Goal: Task Accomplishment & Management: Manage account settings

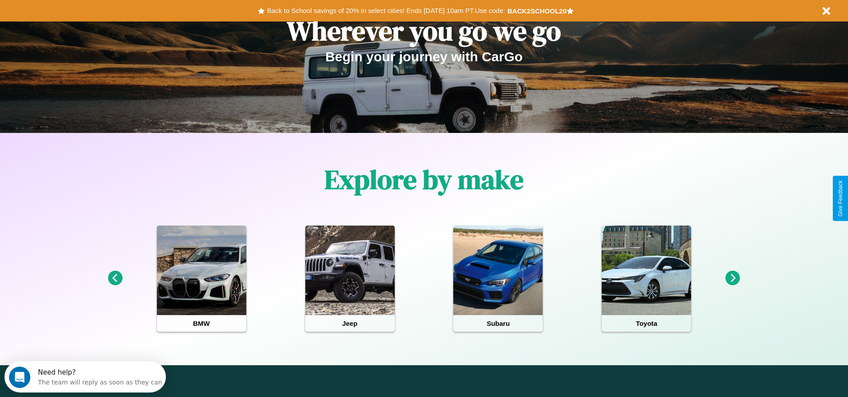
scroll to position [186, 0]
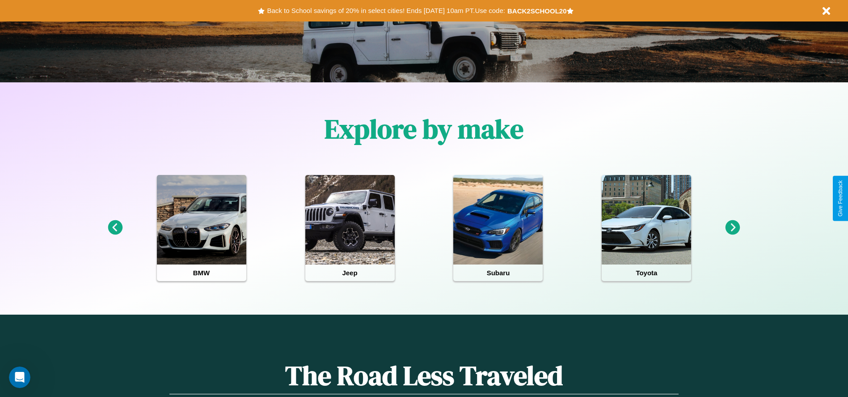
click at [733, 228] on icon at bounding box center [733, 227] width 15 height 15
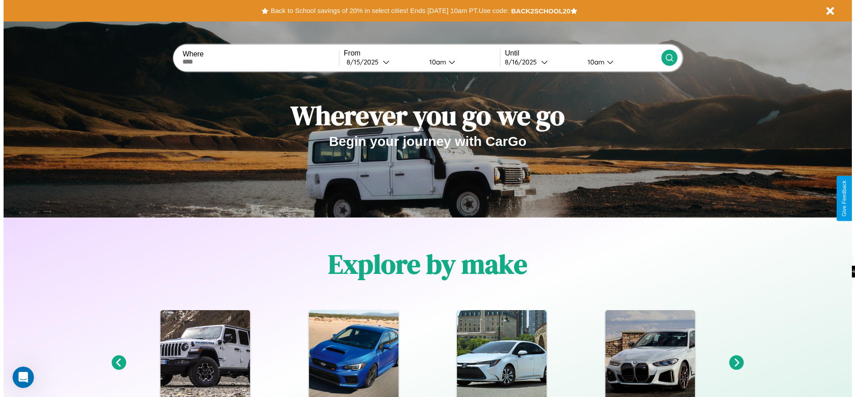
scroll to position [0, 0]
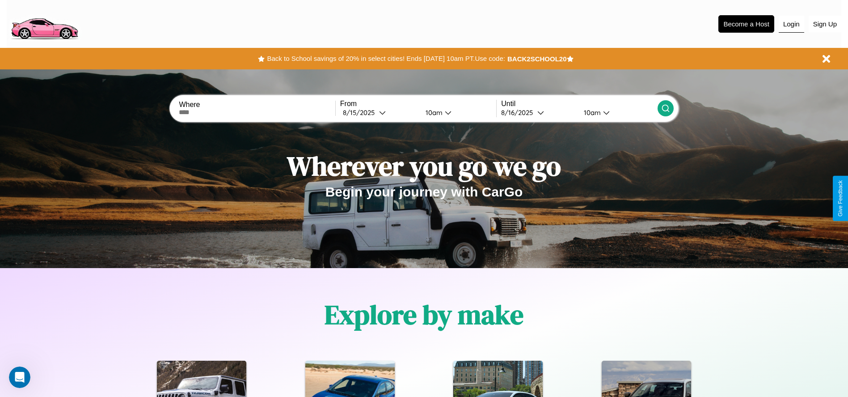
click at [792, 24] on button "Login" at bounding box center [791, 24] width 25 height 17
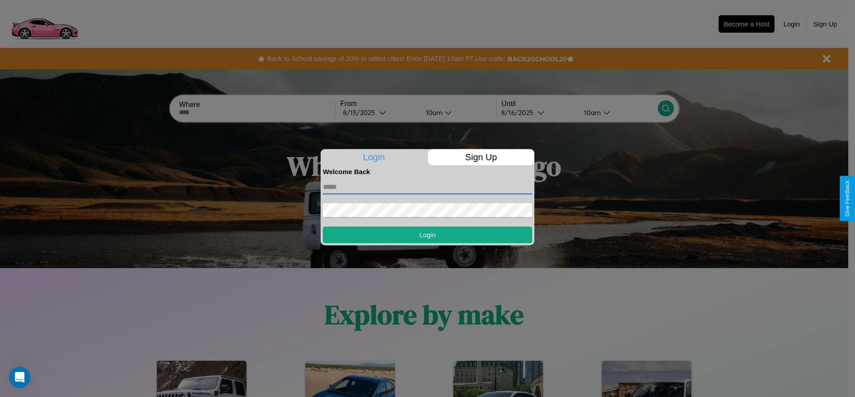
click at [428, 186] on input "text" at bounding box center [427, 187] width 209 height 14
type input "**********"
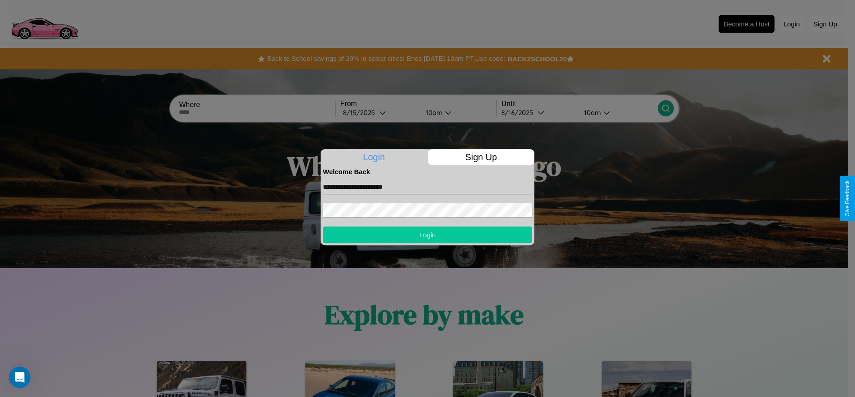
click at [428, 234] on button "Login" at bounding box center [427, 234] width 209 height 17
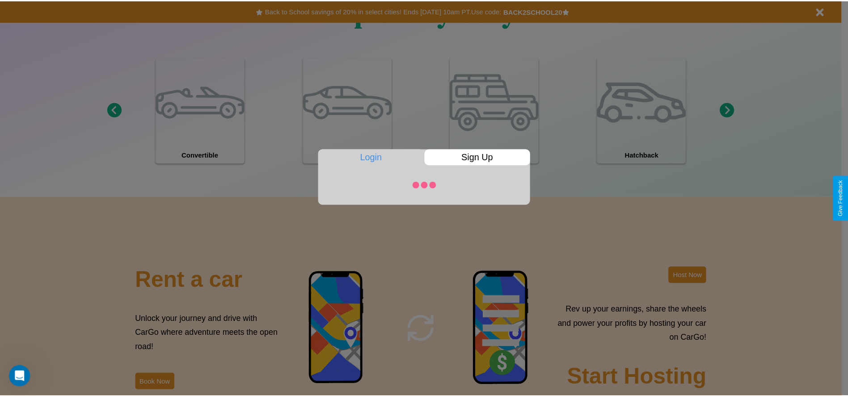
scroll to position [1082, 0]
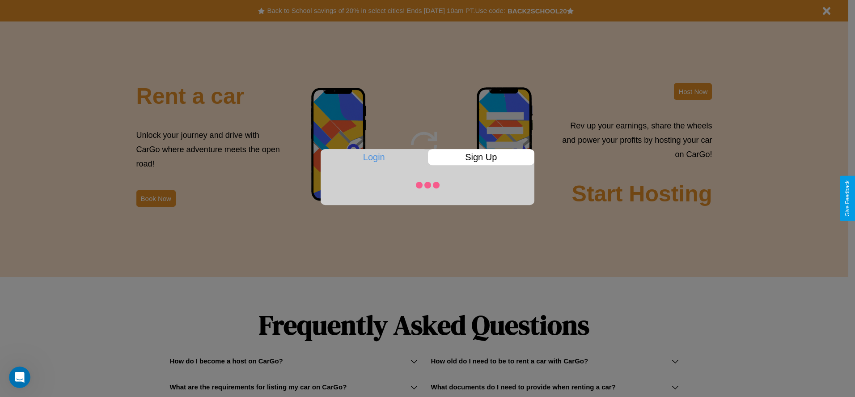
click at [156, 198] on div at bounding box center [427, 198] width 855 height 397
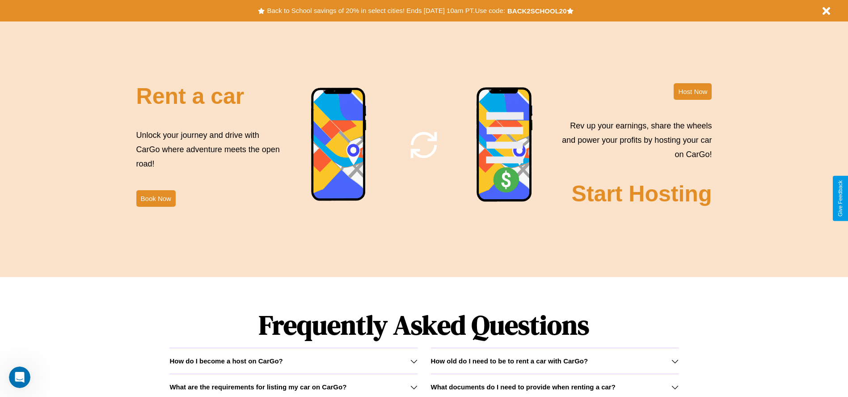
scroll to position [0, 0]
